Goal: Task Accomplishment & Management: Use online tool/utility

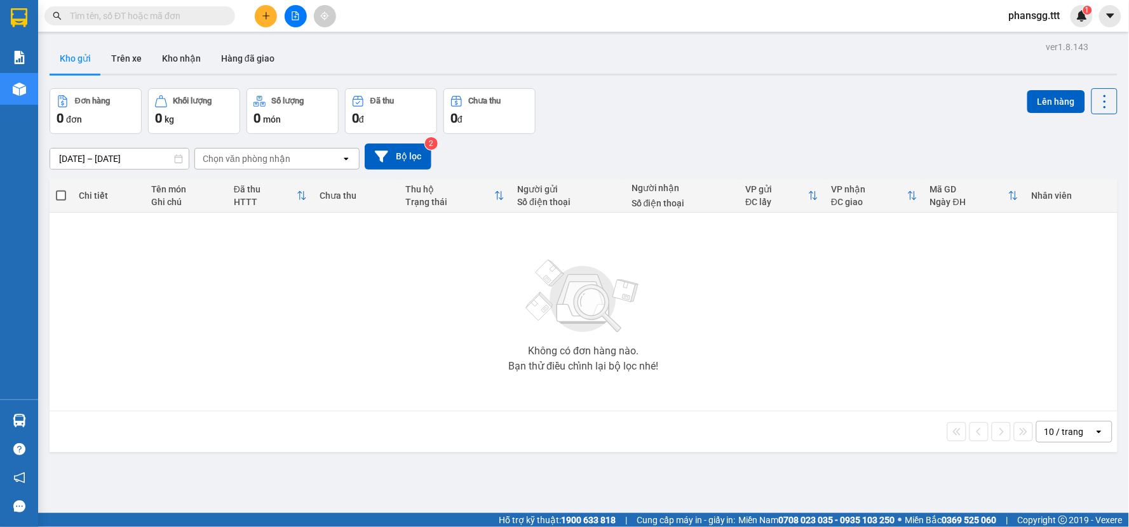
click at [699, 132] on div "Đơn hàng 0 đơn Khối lượng 0 kg Số lượng 0 món Đã thu 0 đ Chưa thu 0 đ Lên hàng" at bounding box center [584, 111] width 1068 height 46
click at [1023, 9] on span "phansgg.ttt" at bounding box center [1035, 16] width 72 height 16
click at [1033, 33] on span "Đăng xuất" at bounding box center [1044, 39] width 53 height 14
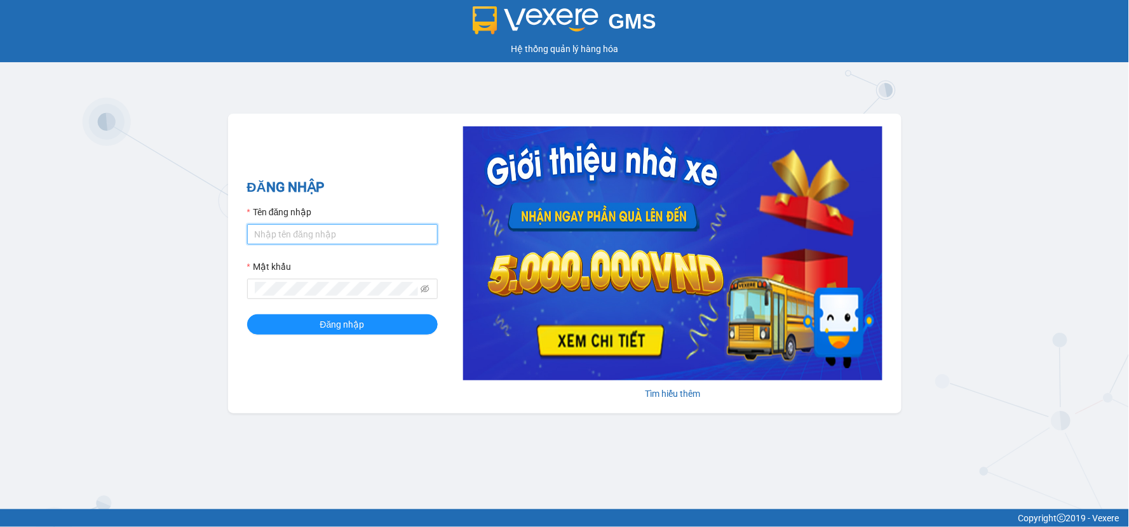
type input "ngantramhang.ttt"
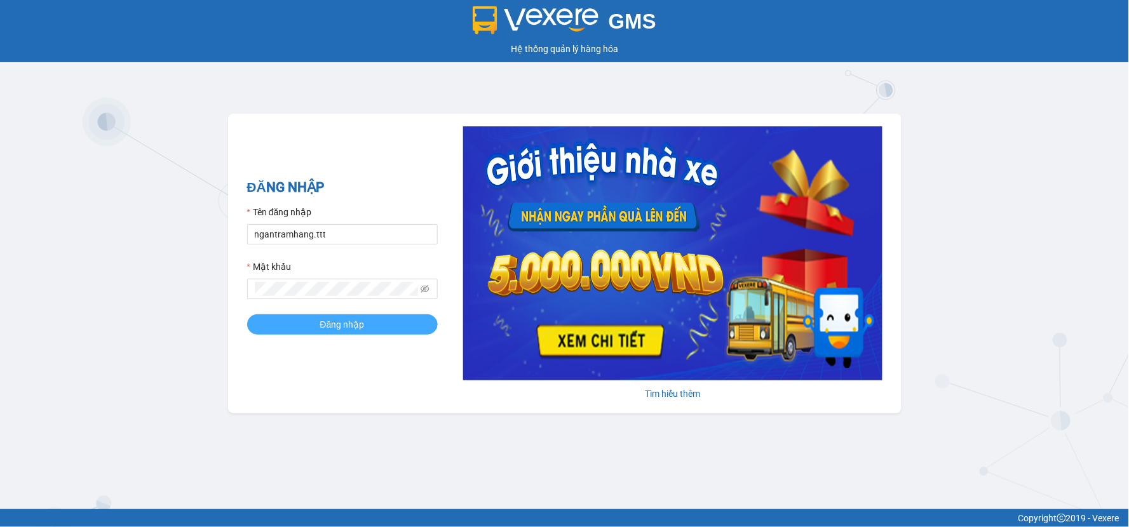
click at [372, 326] on button "Đăng nhập" at bounding box center [342, 324] width 191 height 20
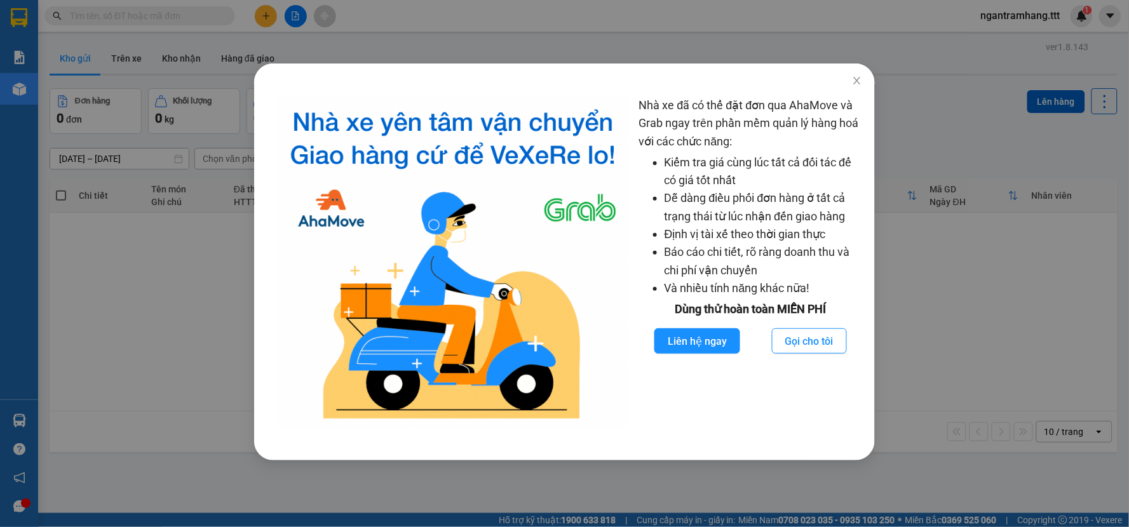
drag, startPoint x: 179, startPoint y: 344, endPoint x: 159, endPoint y: 358, distance: 25.0
click at [178, 346] on div "Nhà xe đã có thể đặt đơn qua AhaMove và Grab ngay trên phần mềm quản lý hàng ho…" at bounding box center [564, 263] width 1129 height 527
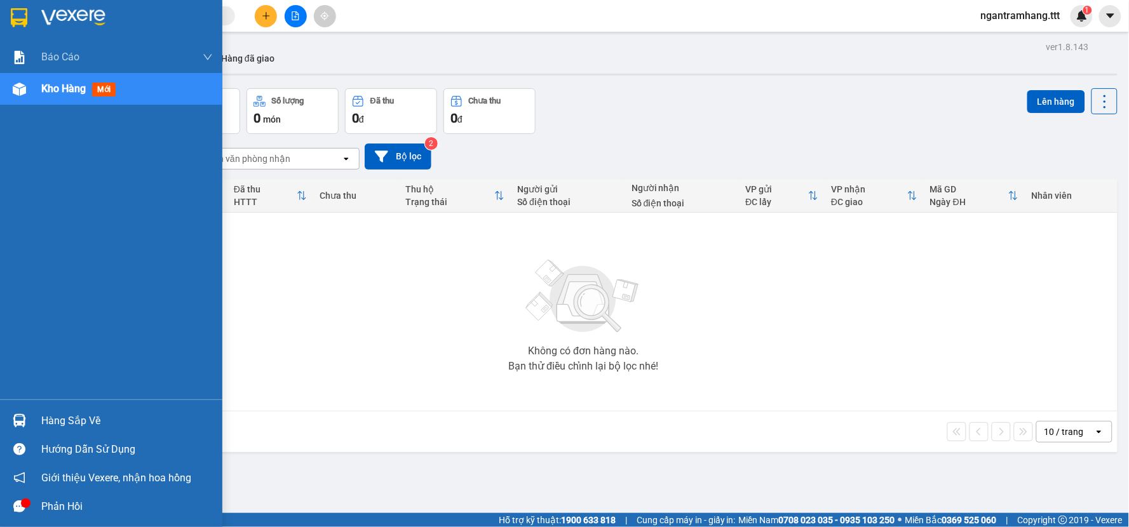
click at [20, 429] on div at bounding box center [19, 421] width 22 height 22
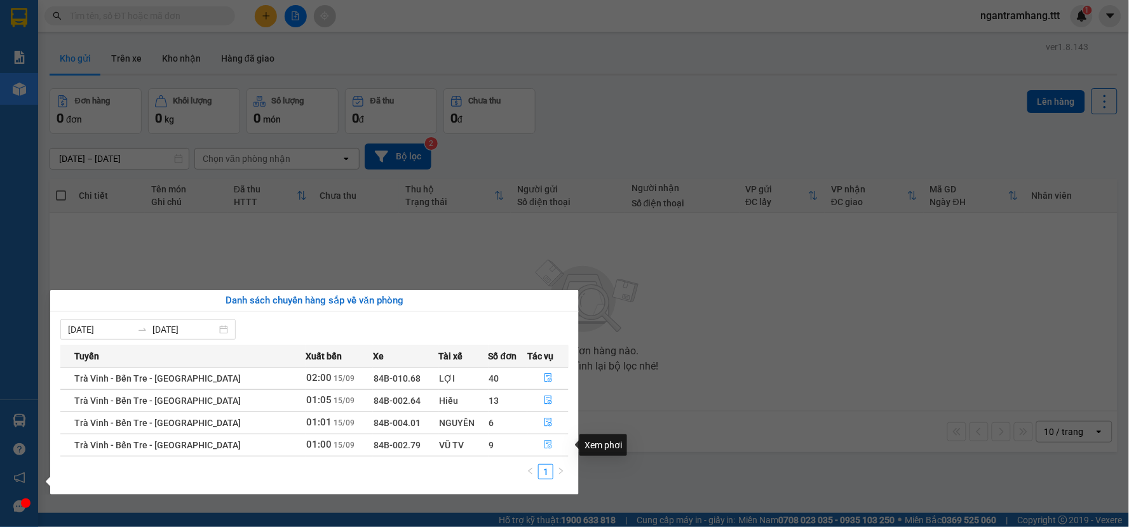
click at [555, 448] on button "button" at bounding box center [548, 445] width 40 height 20
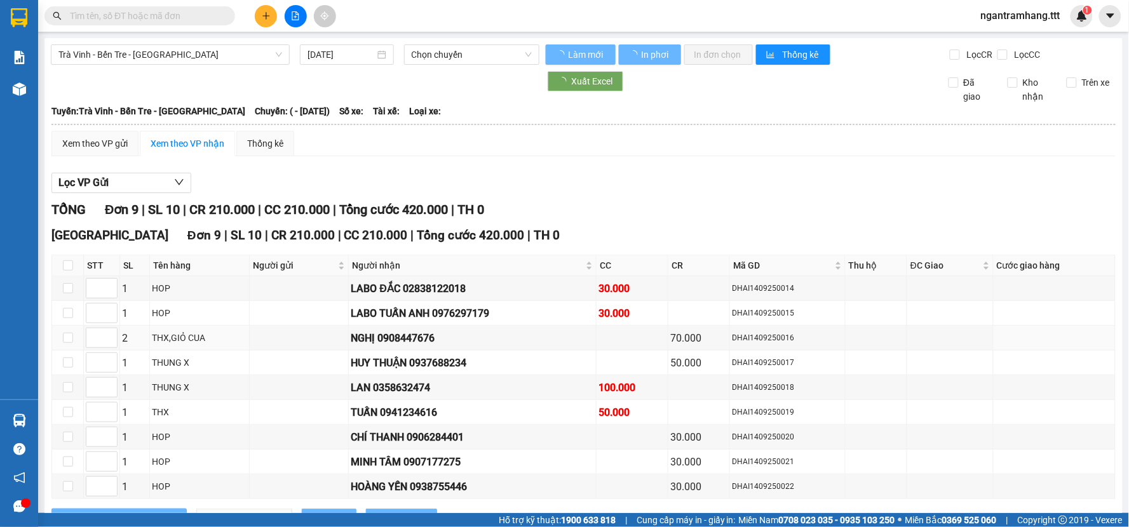
type input "[DATE]"
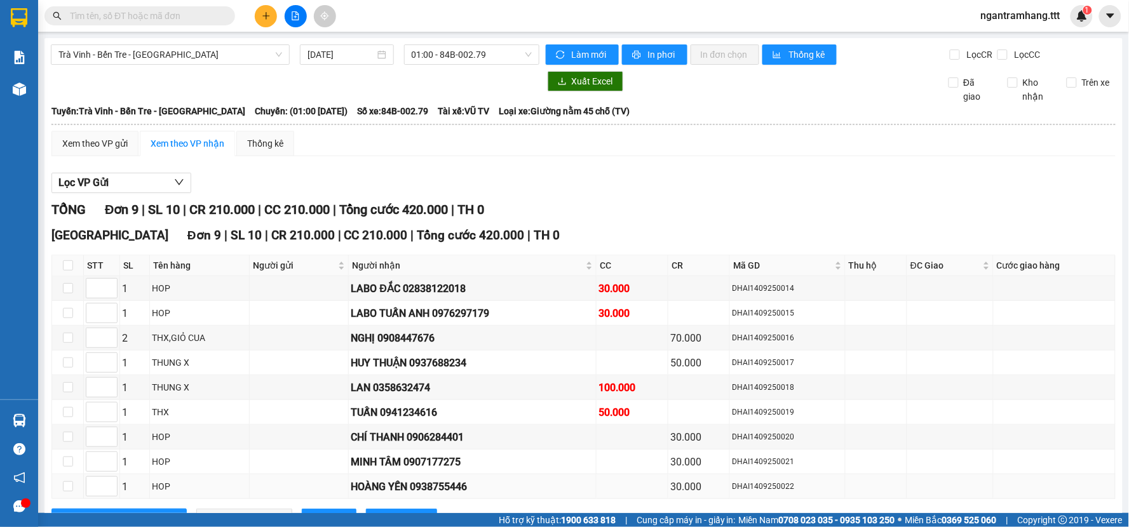
scroll to position [53, 0]
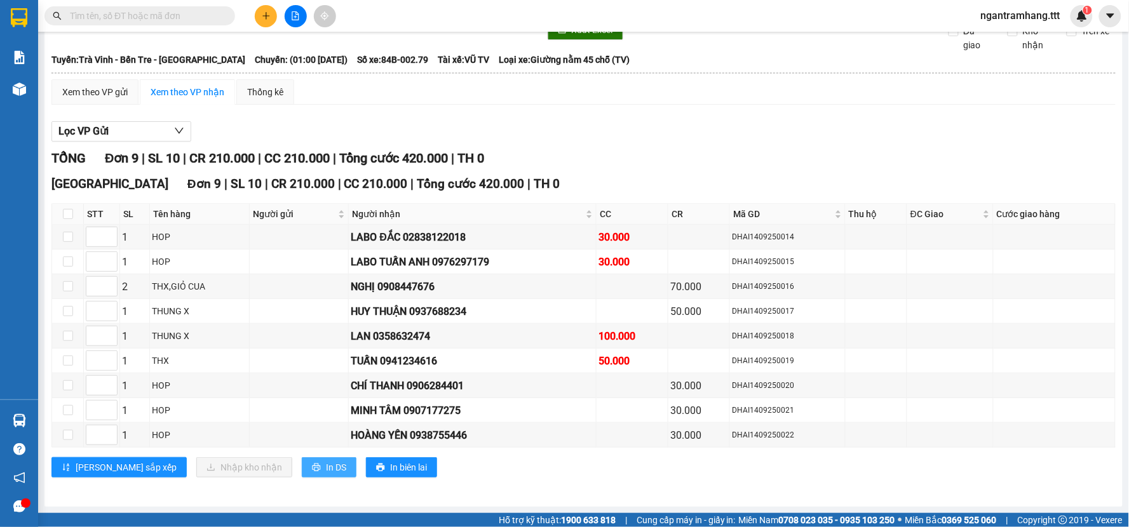
click at [302, 464] on button "In DS" at bounding box center [329, 467] width 55 height 20
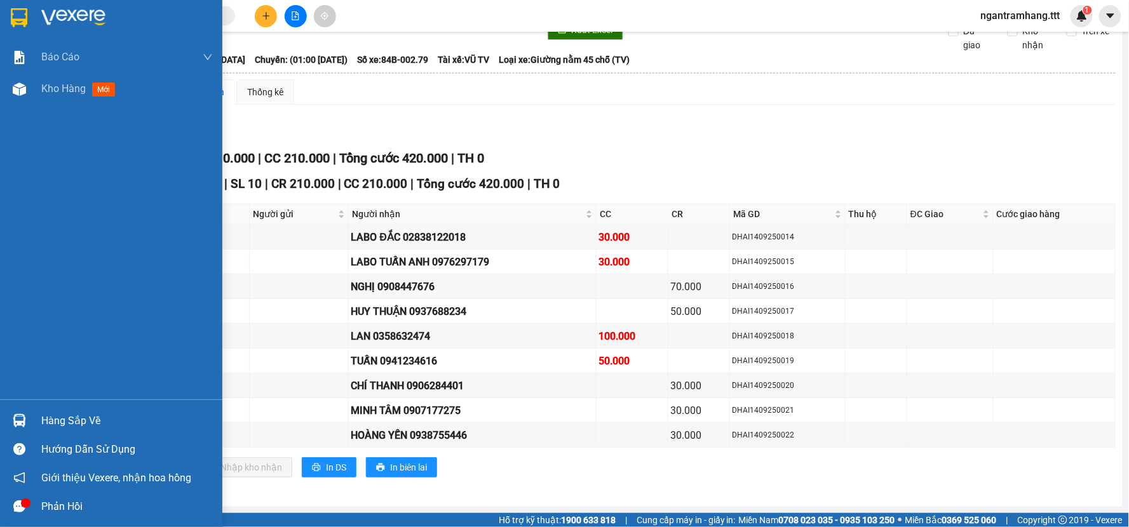
drag, startPoint x: 23, startPoint y: 409, endPoint x: 55, endPoint y: 420, distance: 33.8
click at [27, 415] on div "Hàng sắp về" at bounding box center [111, 421] width 222 height 29
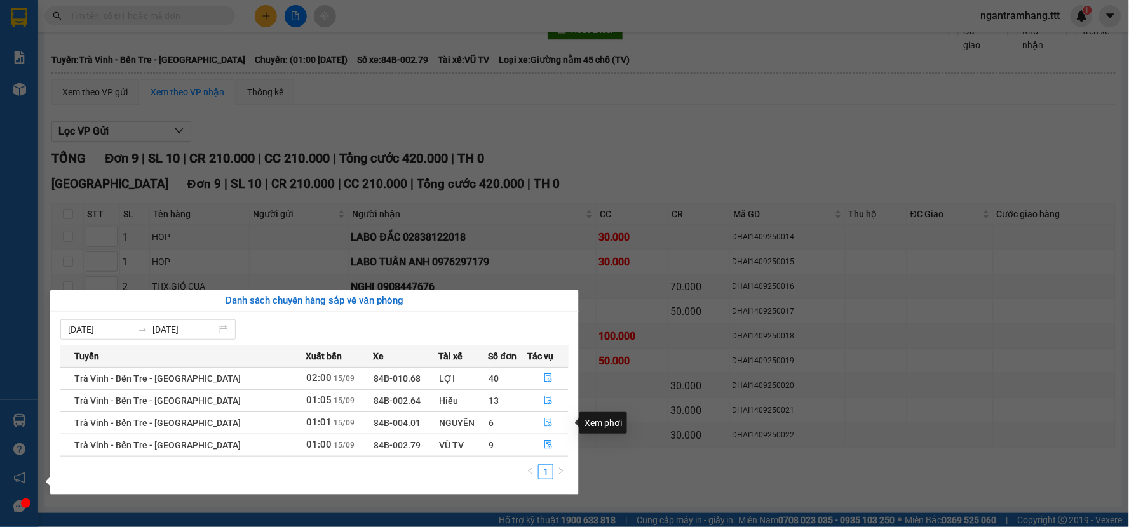
drag, startPoint x: 534, startPoint y: 418, endPoint x: 538, endPoint y: 431, distance: 13.5
click at [535, 421] on button "button" at bounding box center [548, 423] width 40 height 20
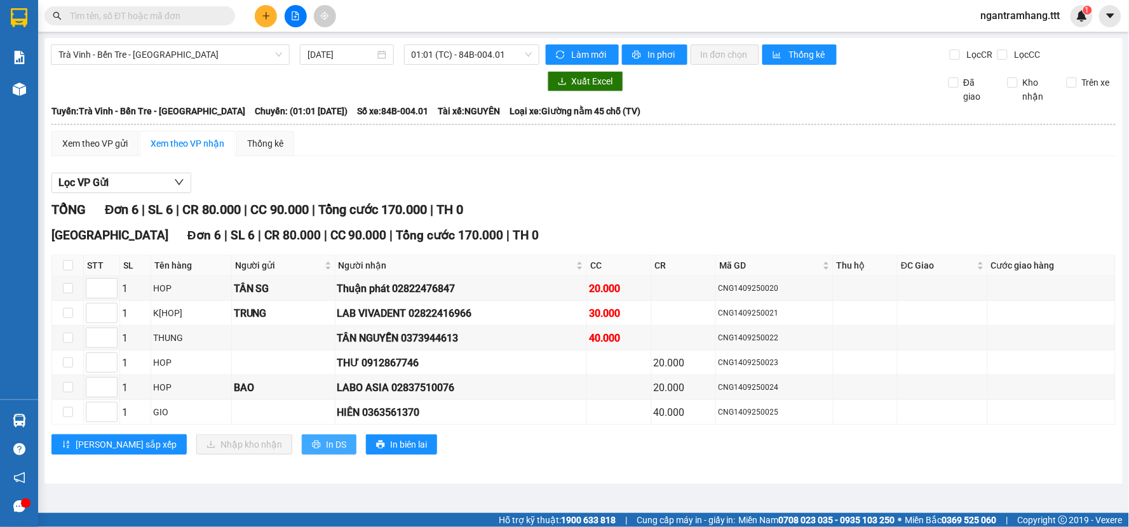
click at [302, 452] on button "In DS" at bounding box center [329, 445] width 55 height 20
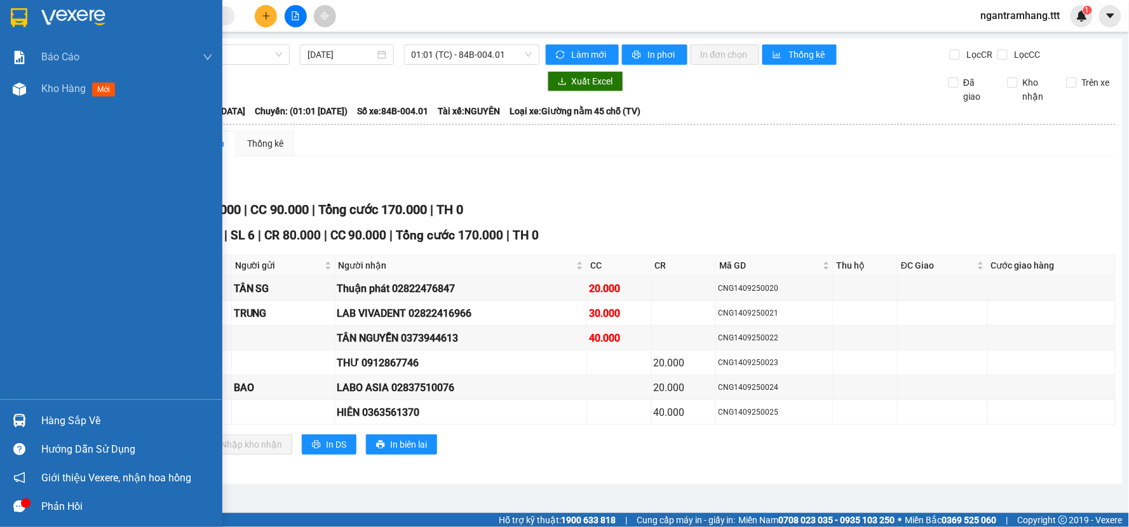
drag, startPoint x: 60, startPoint y: 415, endPoint x: 163, endPoint y: 423, distance: 103.8
click at [69, 418] on div "Hàng sắp về" at bounding box center [127, 421] width 172 height 19
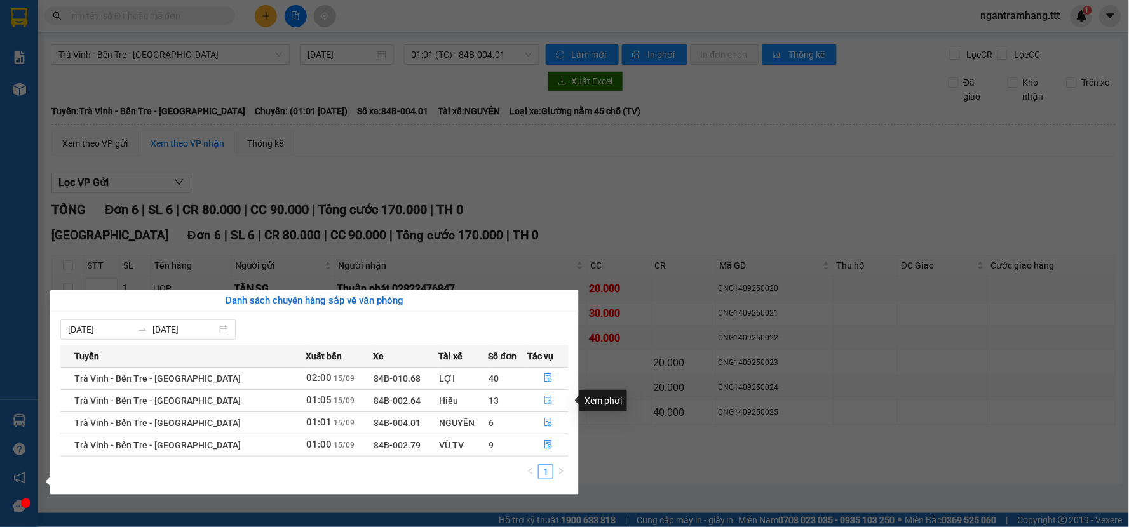
click at [537, 399] on button "button" at bounding box center [548, 401] width 40 height 20
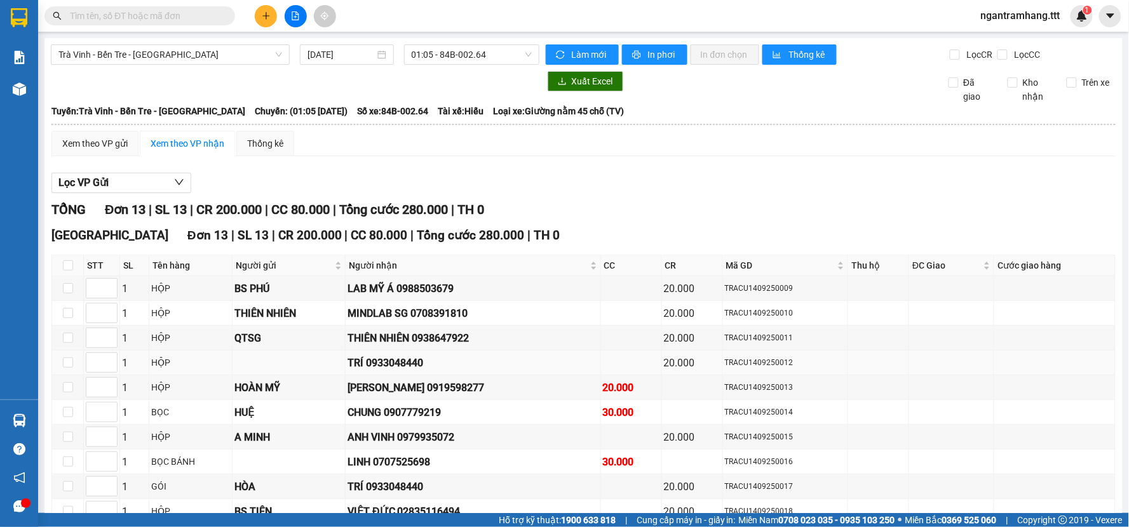
scroll to position [154, 0]
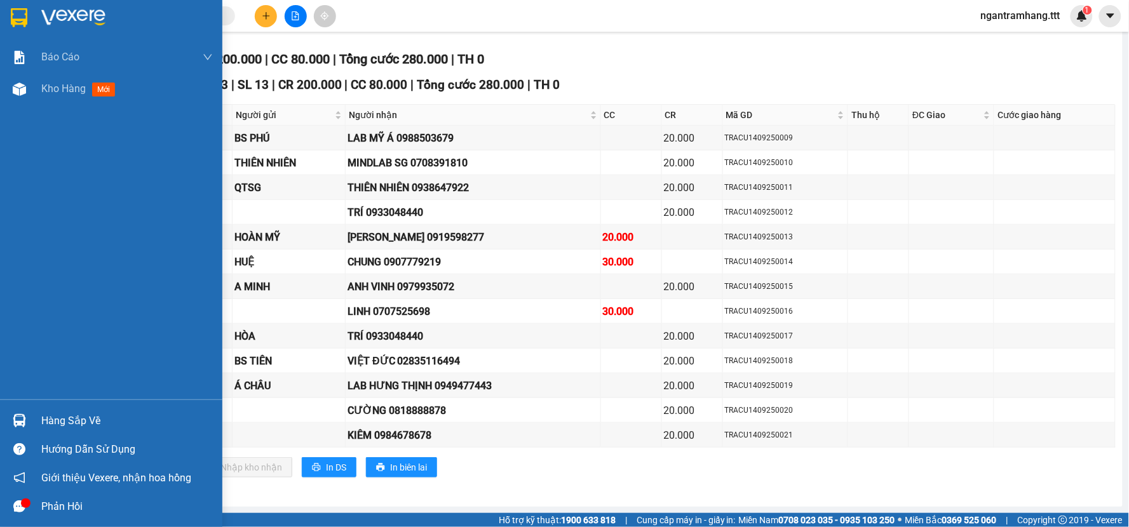
click at [76, 423] on div "Hàng sắp về" at bounding box center [127, 421] width 172 height 19
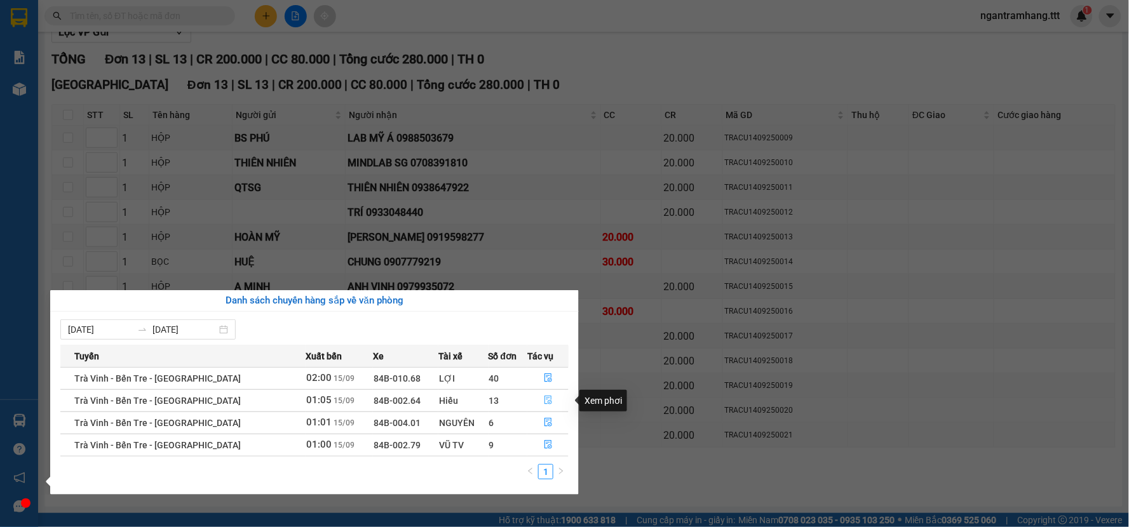
click at [536, 398] on button "button" at bounding box center [548, 401] width 40 height 20
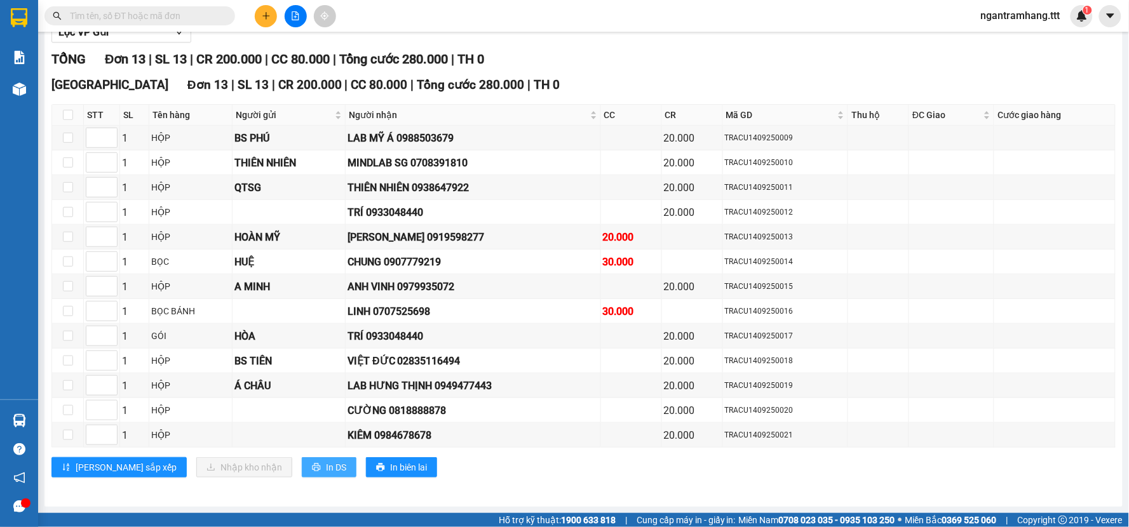
click at [326, 464] on span "In DS" at bounding box center [336, 468] width 20 height 14
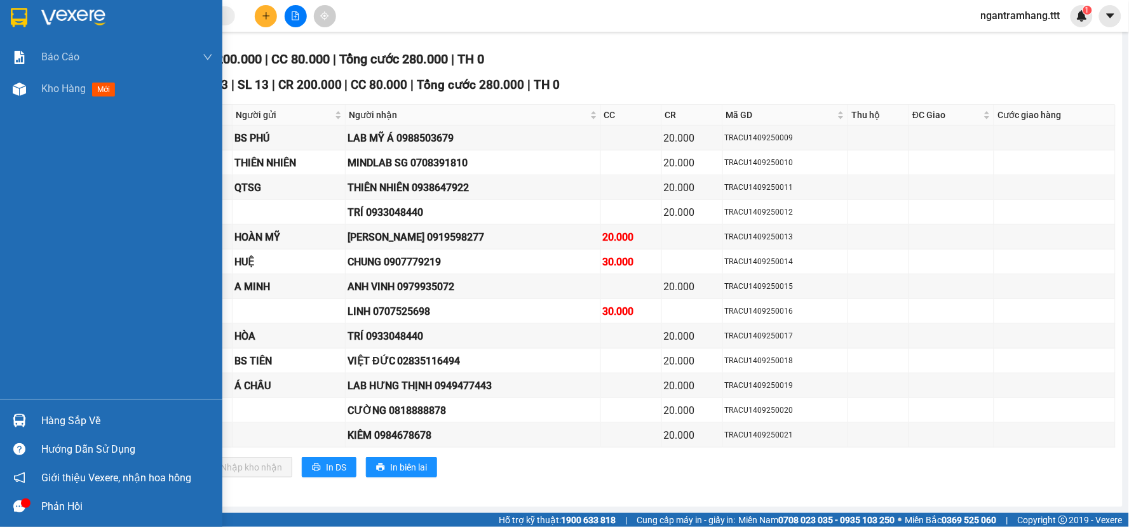
click at [14, 403] on div "Hàng sắp về Hướng dẫn sử dụng Giới thiệu Vexere, nhận hoa hồng Phản hồi" at bounding box center [111, 460] width 222 height 121
click at [74, 421] on div "Hàng sắp về" at bounding box center [127, 421] width 172 height 19
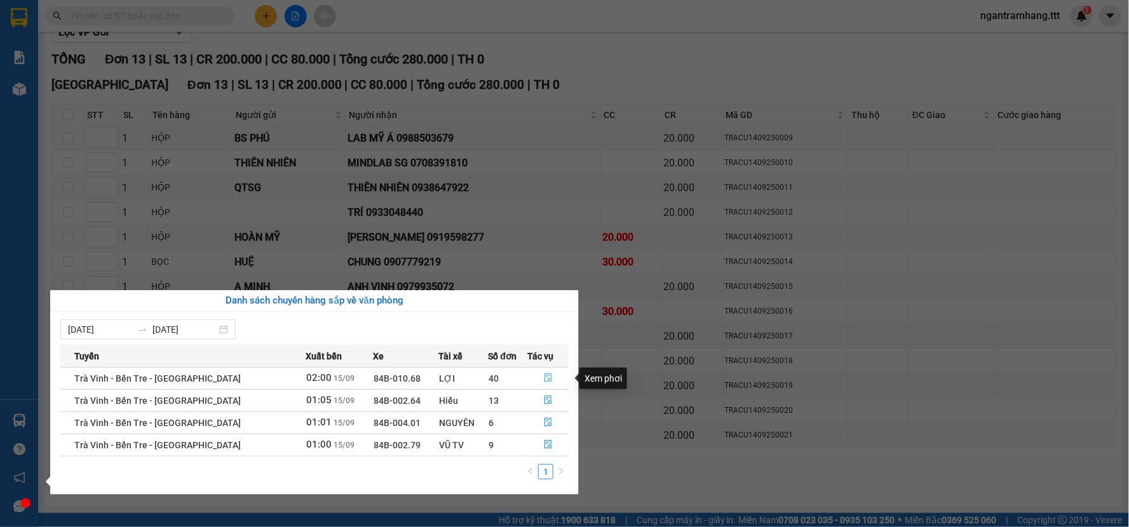
click at [545, 384] on button "button" at bounding box center [548, 378] width 40 height 20
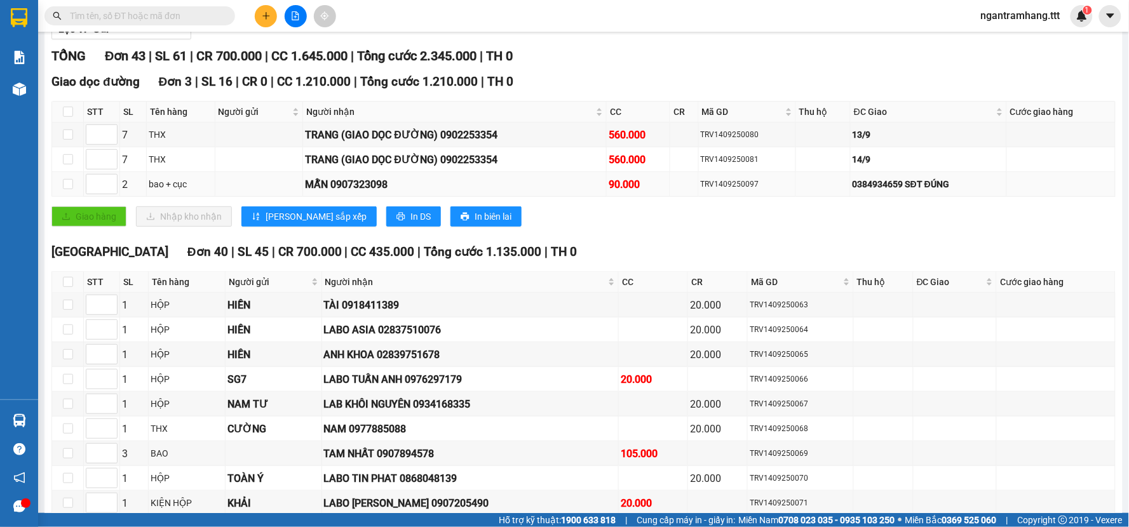
click at [373, 180] on div "MẪN 0907323098" at bounding box center [454, 185] width 299 height 16
copy div "0907323098"
click at [184, 20] on input "text" at bounding box center [145, 16] width 150 height 14
paste input "0907323098"
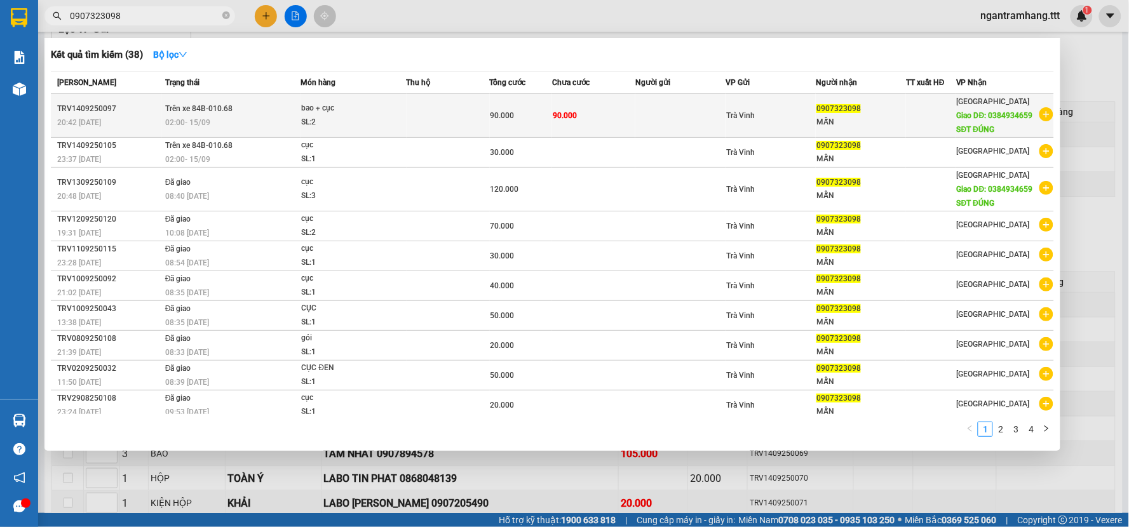
type input "0907323098"
click at [896, 129] on div "MẪN" at bounding box center [860, 122] width 89 height 13
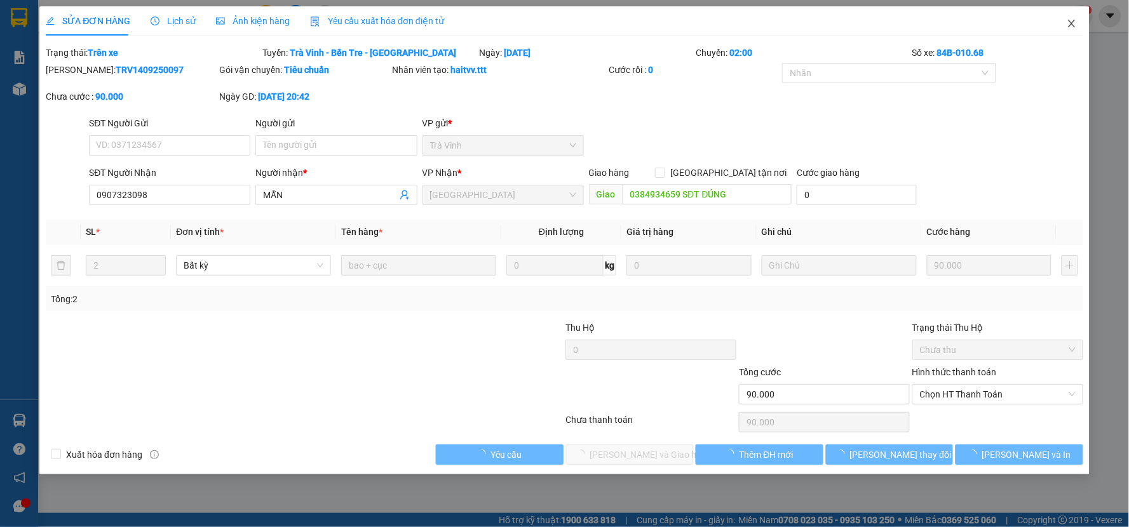
click at [1066, 15] on span "Close" at bounding box center [1072, 24] width 36 height 36
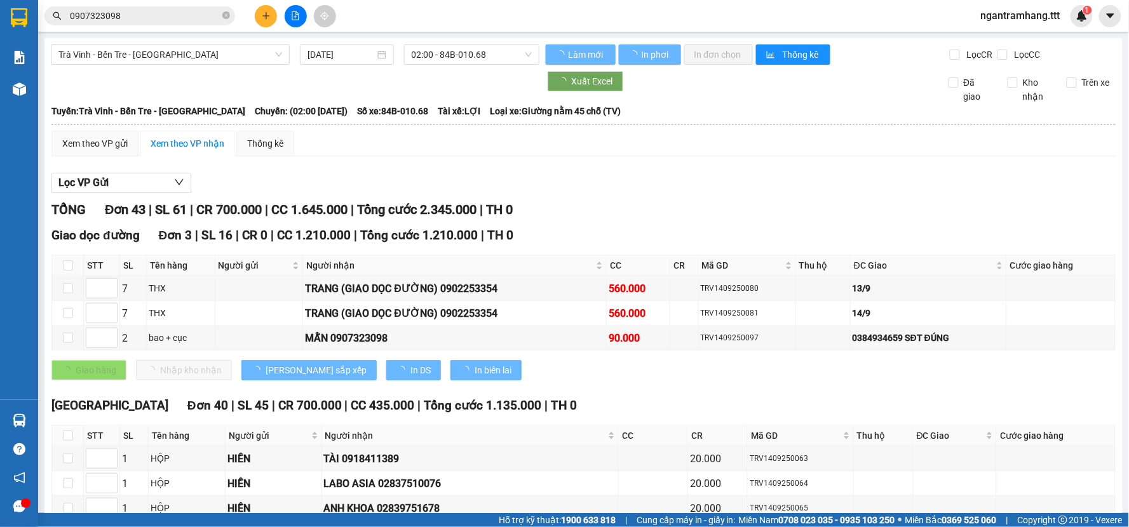
click at [180, 13] on input "0907323098" at bounding box center [145, 16] width 150 height 14
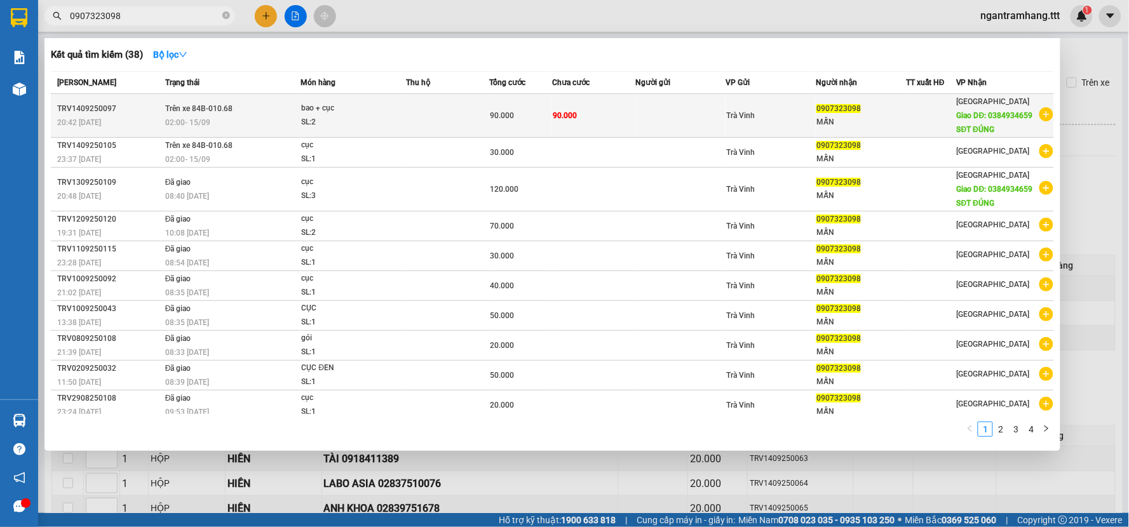
click at [722, 123] on td at bounding box center [680, 116] width 90 height 44
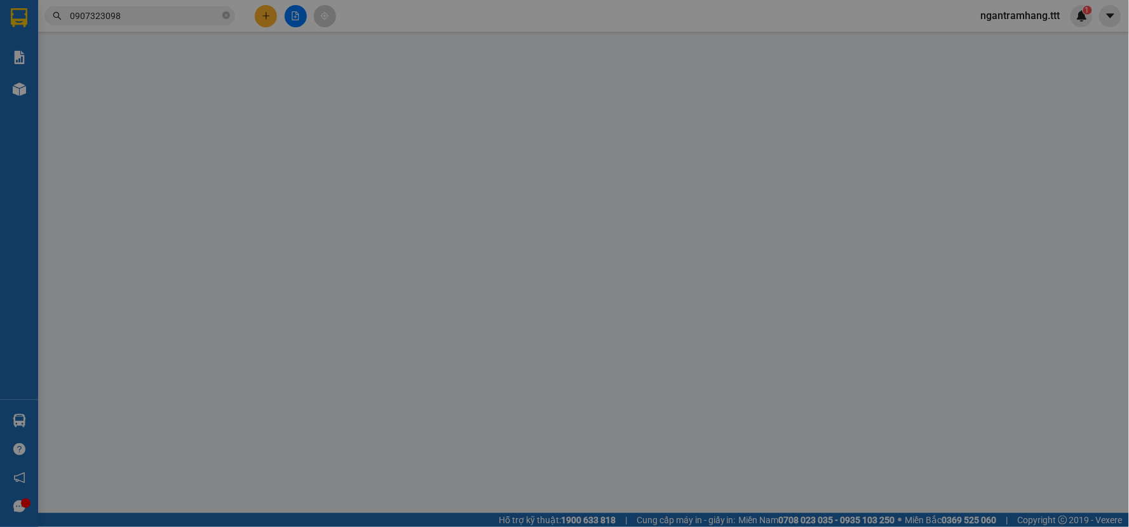
type input "0907323098"
type input "MẪN"
type input "0384934659 SĐT ĐÚNG"
type input "90.000"
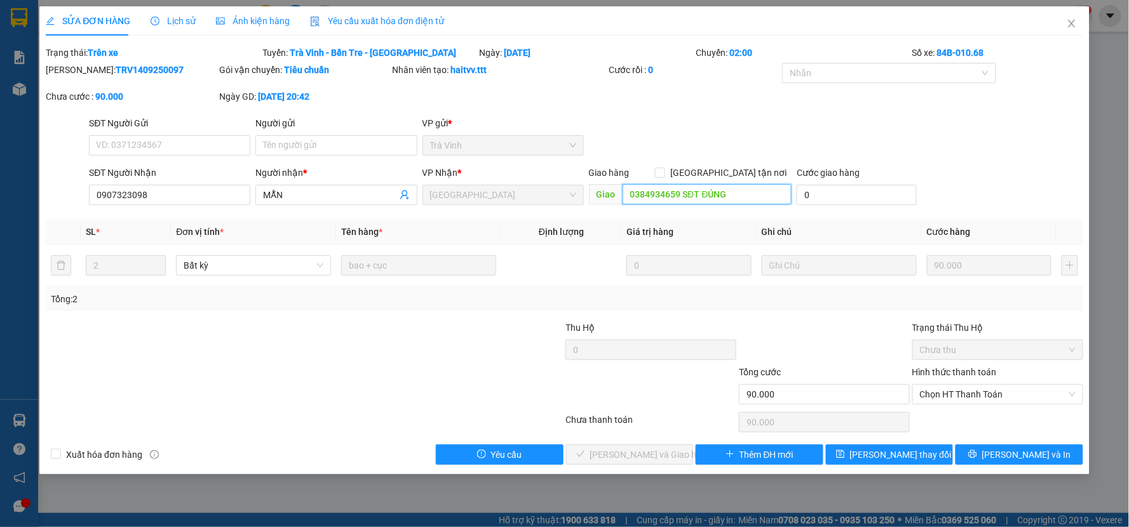
click at [677, 204] on input "0384934659 SĐT ĐÚNG" at bounding box center [708, 194] width 170 height 20
click at [192, 23] on div "Lịch sử" at bounding box center [173, 21] width 45 height 14
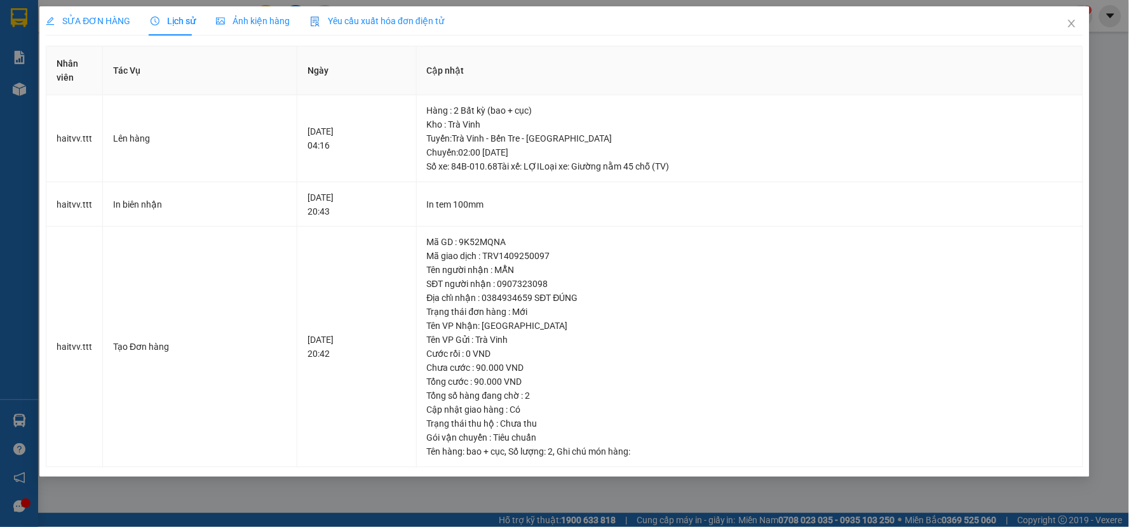
click at [89, 28] on div "SỬA ĐƠN HÀNG" at bounding box center [88, 20] width 84 height 29
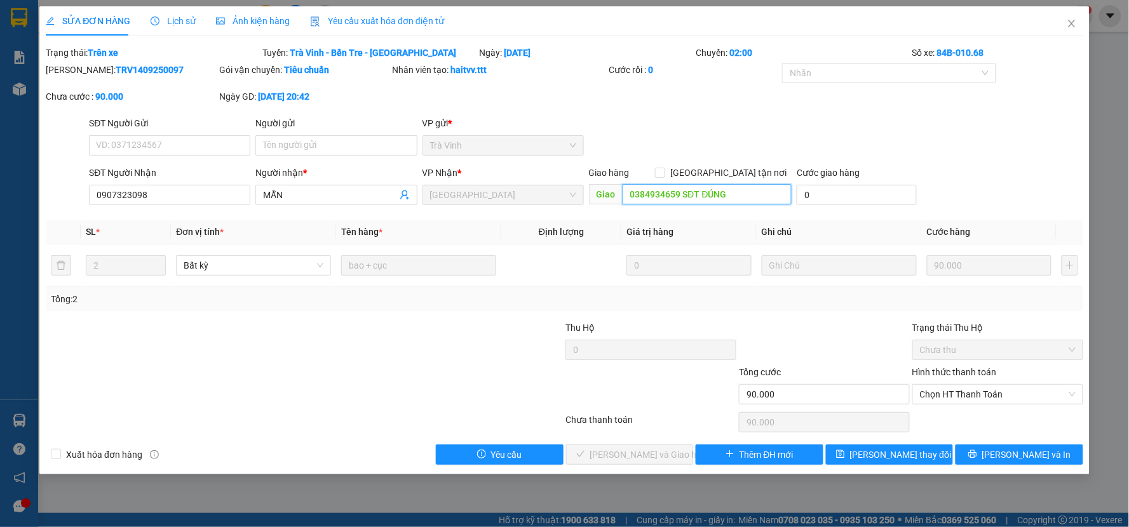
click at [700, 192] on input "0384934659 SĐT ĐÚNG" at bounding box center [708, 194] width 170 height 20
click at [903, 456] on span "[PERSON_NAME] thay đổi" at bounding box center [901, 455] width 102 height 14
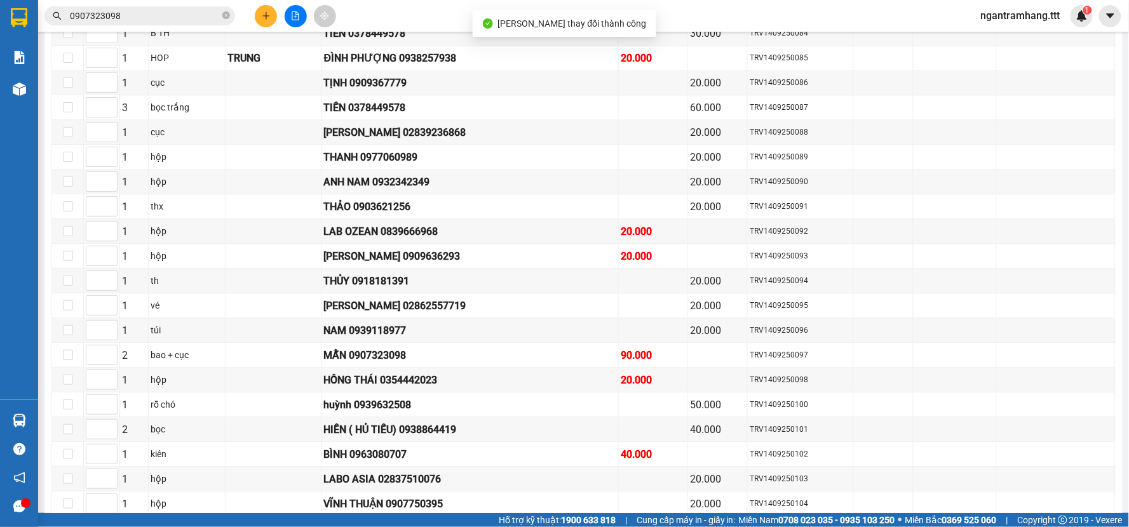
scroll to position [999, 0]
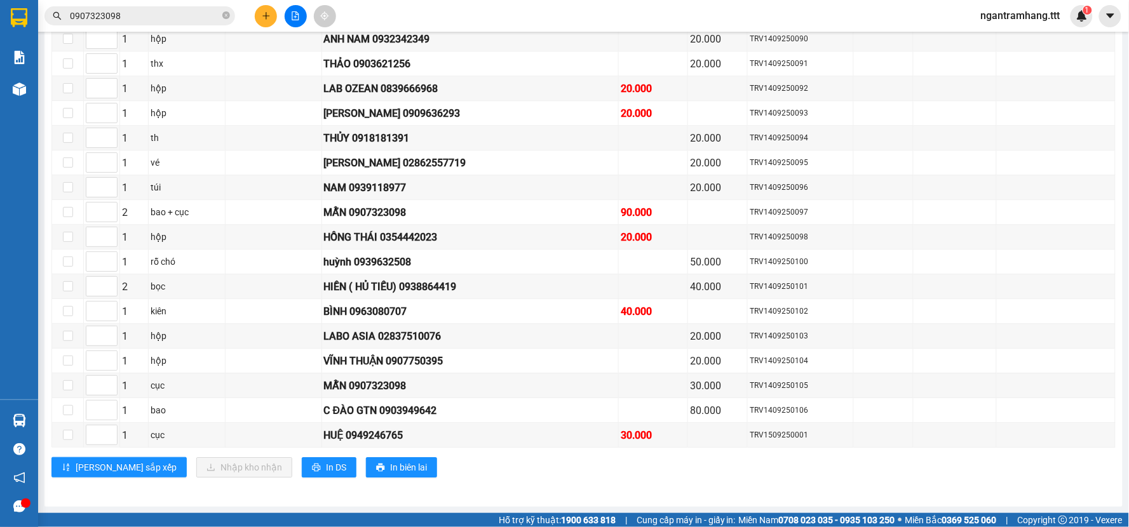
click at [302, 458] on button "In DS" at bounding box center [329, 467] width 55 height 20
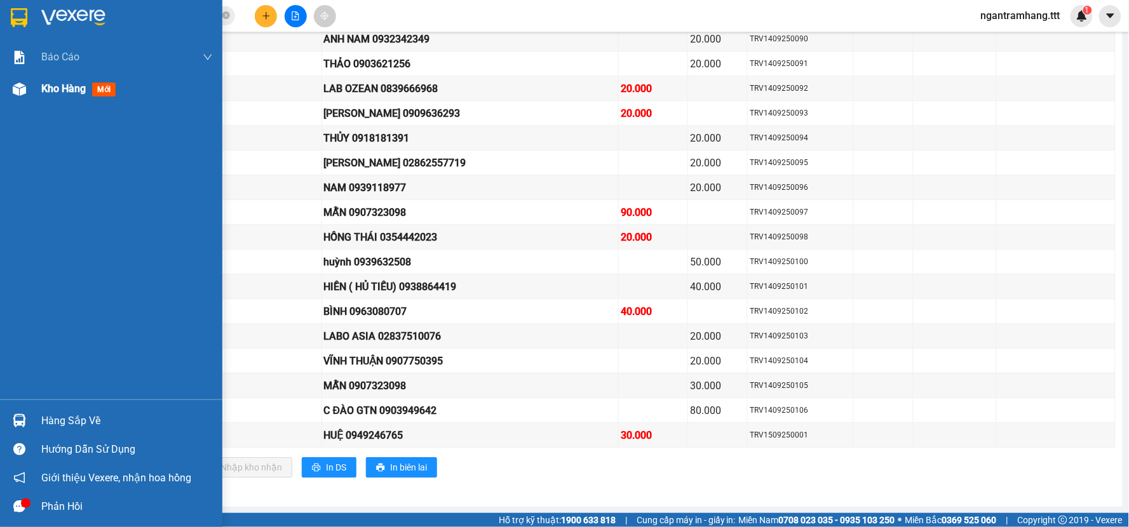
click at [22, 88] on img at bounding box center [19, 89] width 13 height 13
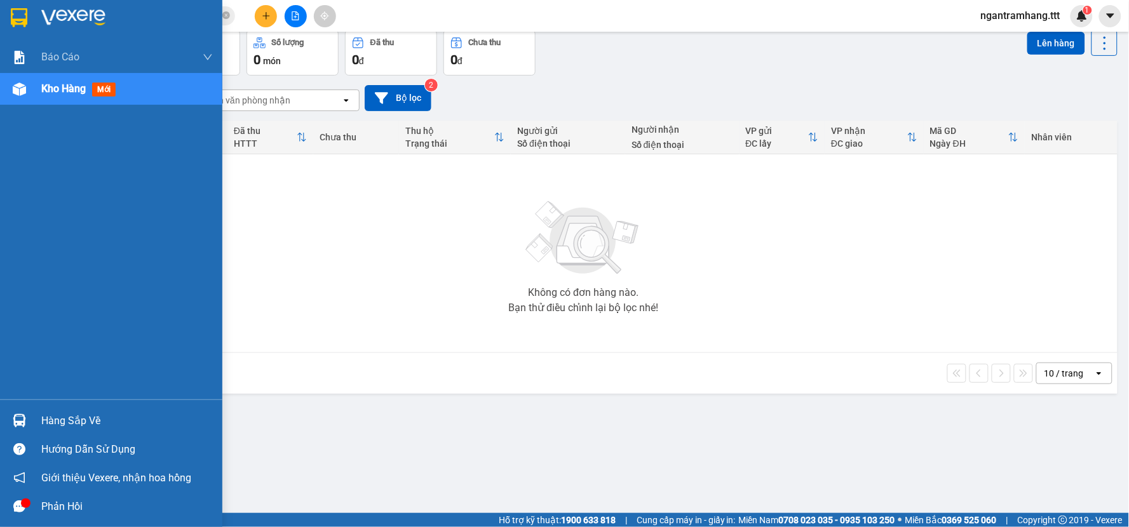
click at [9, 405] on div "Hàng sắp về Hướng dẫn sử dụng Giới thiệu Vexere, nhận hoa hồng Phản hồi" at bounding box center [111, 460] width 222 height 121
click at [27, 415] on div at bounding box center [19, 421] width 22 height 22
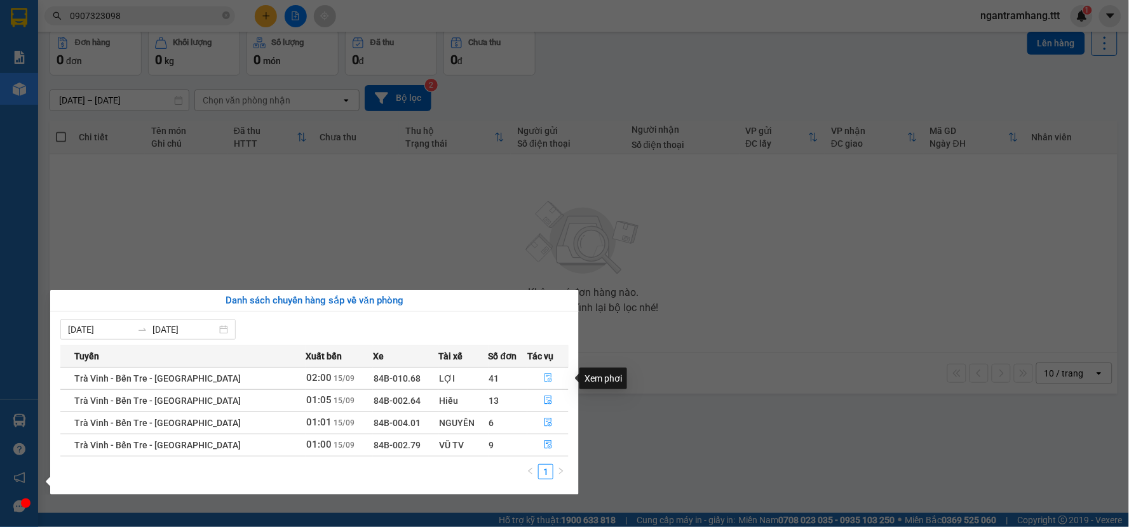
click at [543, 372] on button "button" at bounding box center [548, 378] width 40 height 20
